Goal: Information Seeking & Learning: Learn about a topic

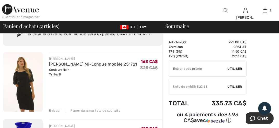
scroll to position [52, 0]
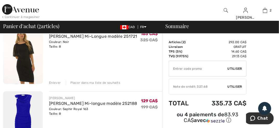
click at [53, 81] on div "Enlever" at bounding box center [55, 82] width 12 height 5
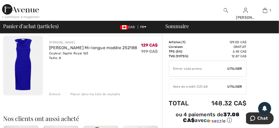
scroll to position [0, 0]
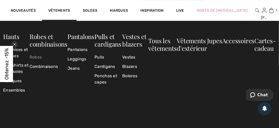
click at [38, 57] on link "Robes" at bounding box center [49, 56] width 38 height 9
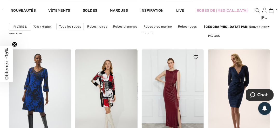
scroll to position [1219, 0]
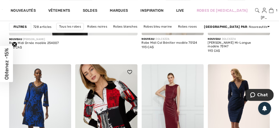
click at [113, 105] on img at bounding box center [106, 110] width 62 height 93
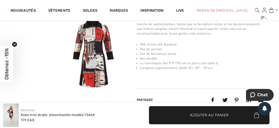
scroll to position [207, 0]
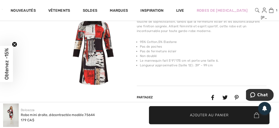
click at [30, 41] on video "Your browser does not support the video tag." at bounding box center [31, 25] width 62 height 31
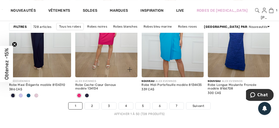
scroll to position [1842, 0]
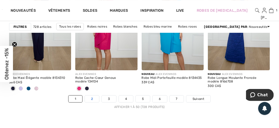
click at [93, 98] on link "2" at bounding box center [92, 98] width 14 height 7
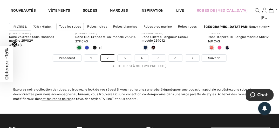
scroll to position [1856, 0]
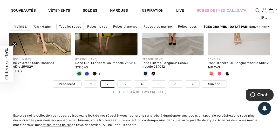
click at [124, 84] on link "3" at bounding box center [124, 83] width 14 height 7
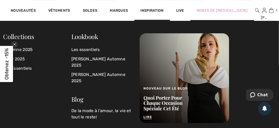
scroll to position [1842, 0]
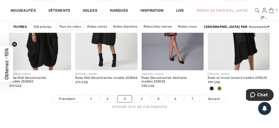
click at [142, 98] on link "4" at bounding box center [141, 98] width 14 height 7
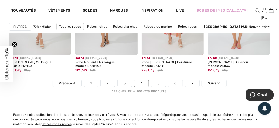
scroll to position [1867, 0]
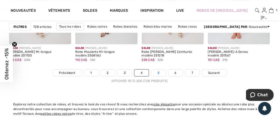
click at [157, 71] on link "5" at bounding box center [158, 72] width 14 height 7
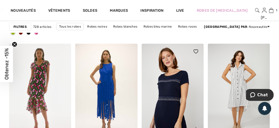
scroll to position [1375, 0]
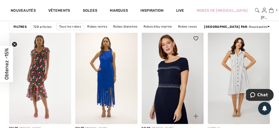
click at [170, 76] on img at bounding box center [173, 77] width 62 height 93
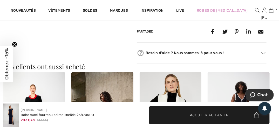
scroll to position [259, 0]
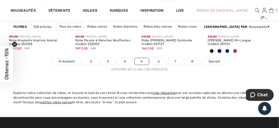
scroll to position [1867, 0]
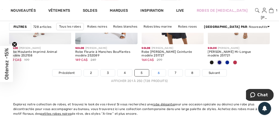
click at [158, 72] on link "6" at bounding box center [158, 72] width 14 height 7
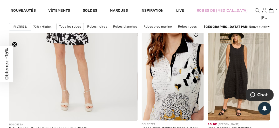
scroll to position [1141, 0]
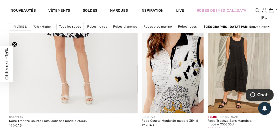
click at [177, 77] on img at bounding box center [173, 66] width 62 height 93
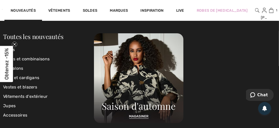
click at [114, 1] on div "Marques" at bounding box center [118, 10] width 31 height 21
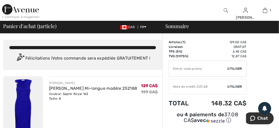
click at [24, 100] on img at bounding box center [23, 106] width 40 height 60
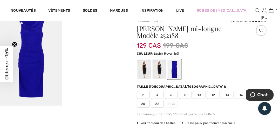
scroll to position [26, 0]
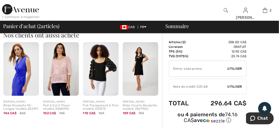
scroll to position [184, 0]
